Goal: Find specific page/section: Find specific page/section

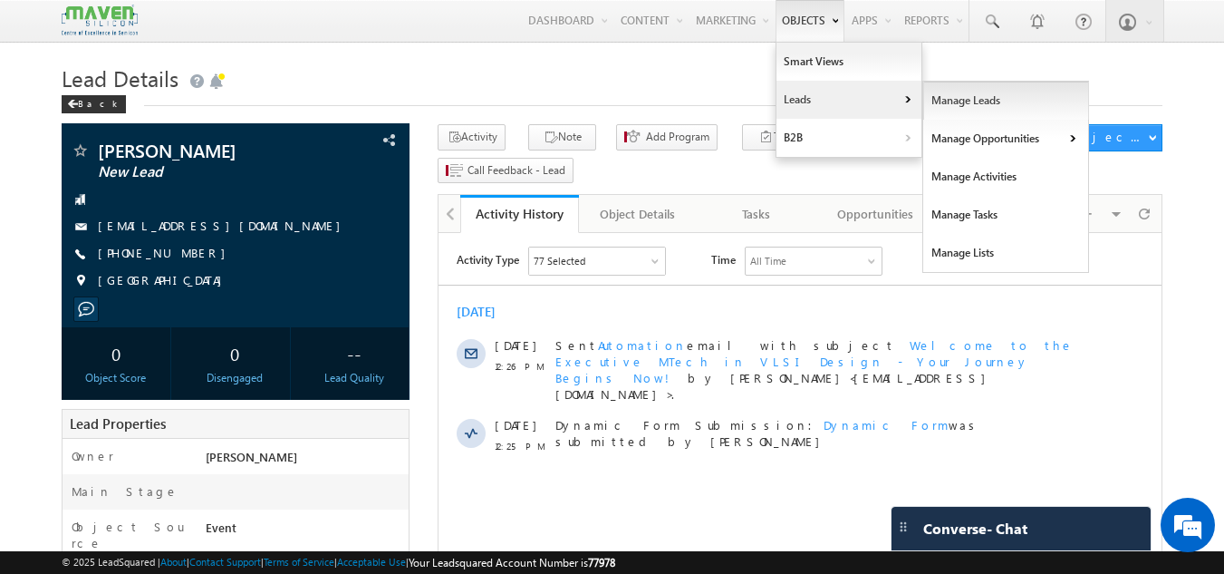
click at [944, 99] on link "Manage Leads" at bounding box center [1006, 101] width 166 height 38
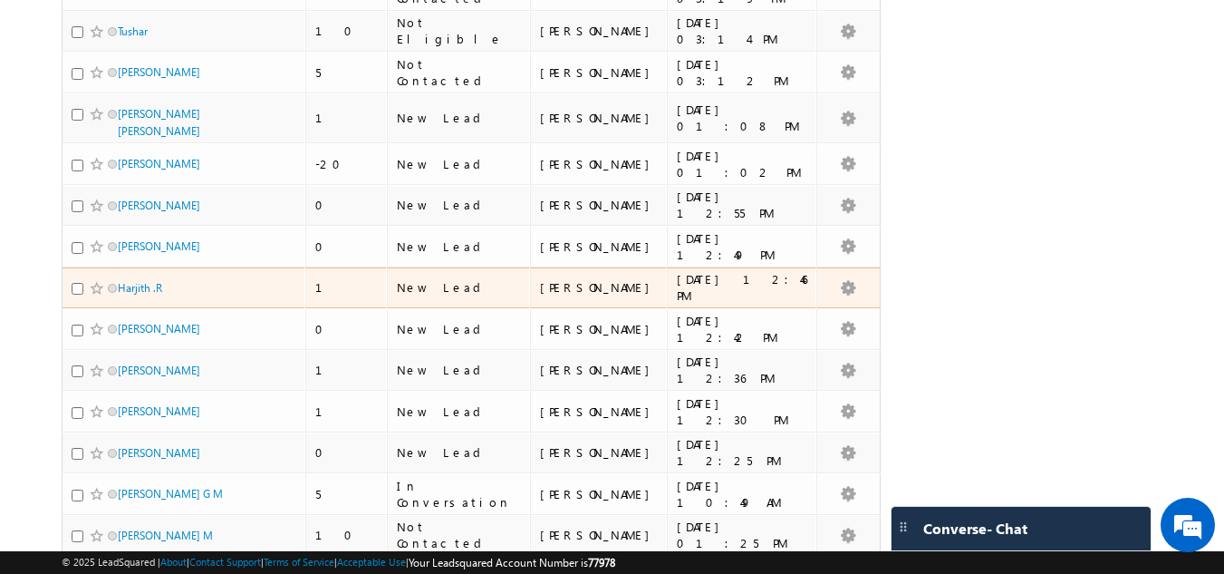
scroll to position [362, 0]
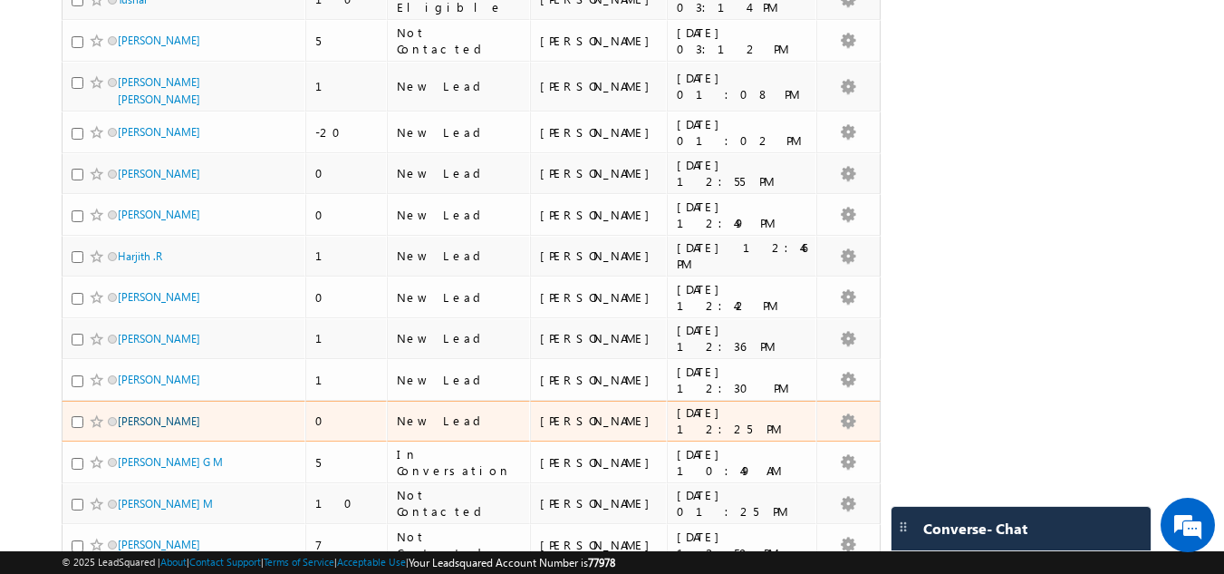
click at [135, 417] on link "[PERSON_NAME]" at bounding box center [159, 421] width 82 height 14
